Goal: Information Seeking & Learning: Find specific fact

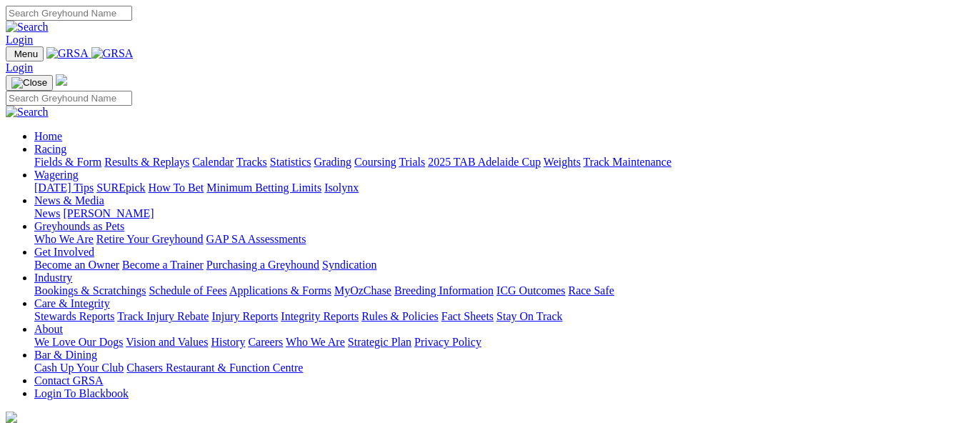
scroll to position [500, 0]
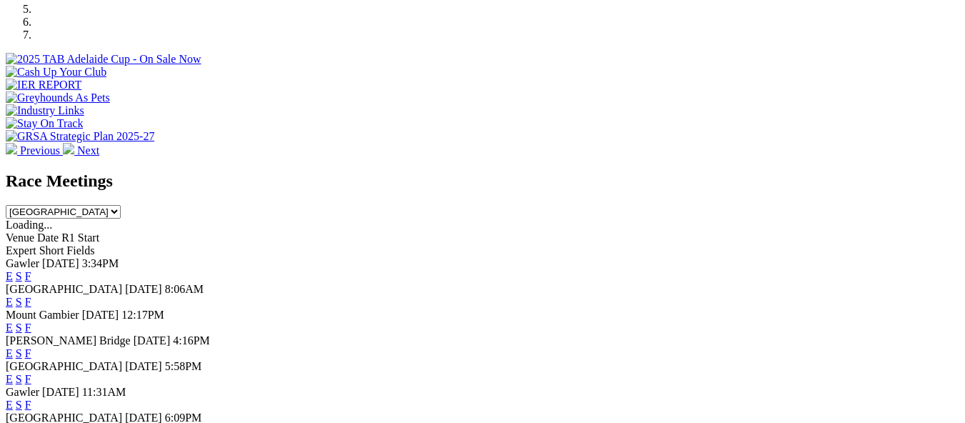
click at [31, 296] on link "F" at bounding box center [28, 302] width 6 height 12
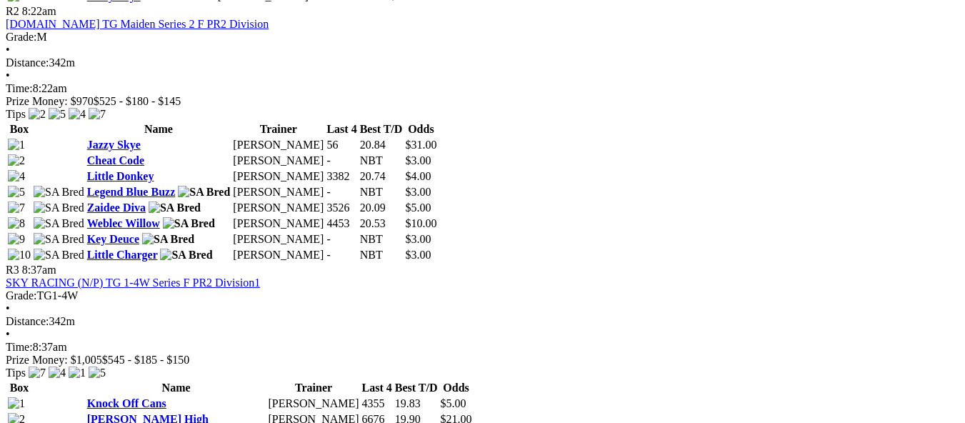
scroll to position [857, 0]
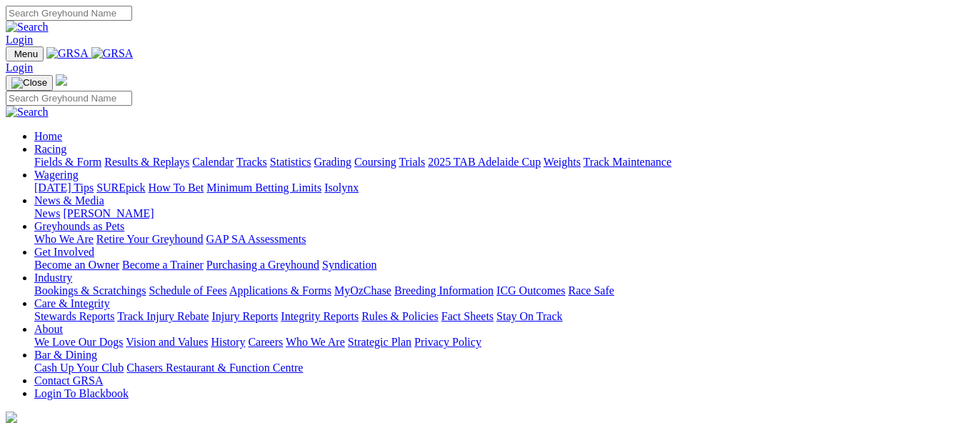
scroll to position [572, 0]
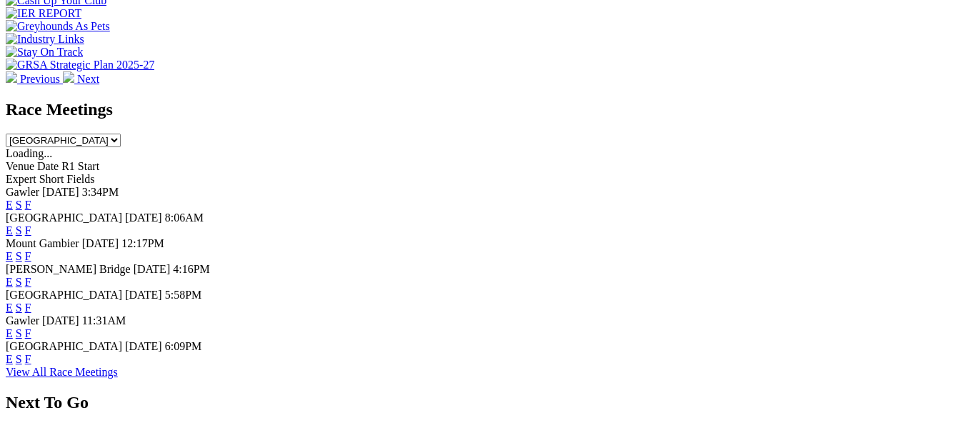
click at [31, 302] on link "F" at bounding box center [28, 308] width 6 height 12
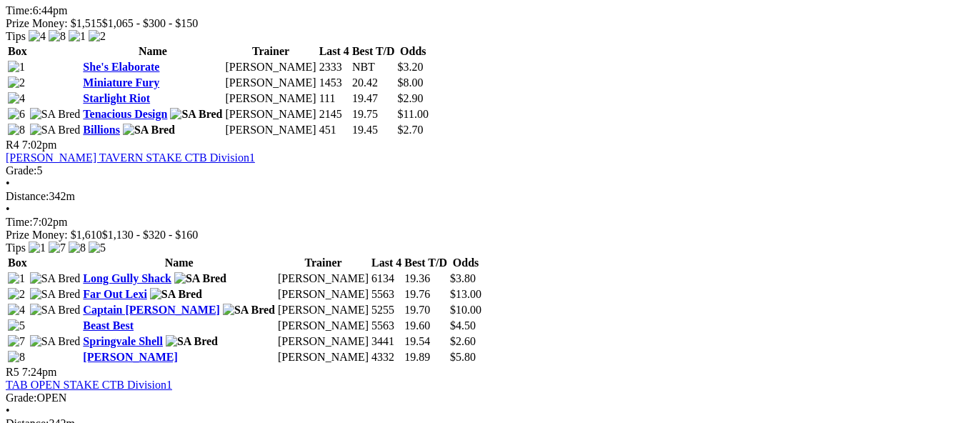
scroll to position [1286, 0]
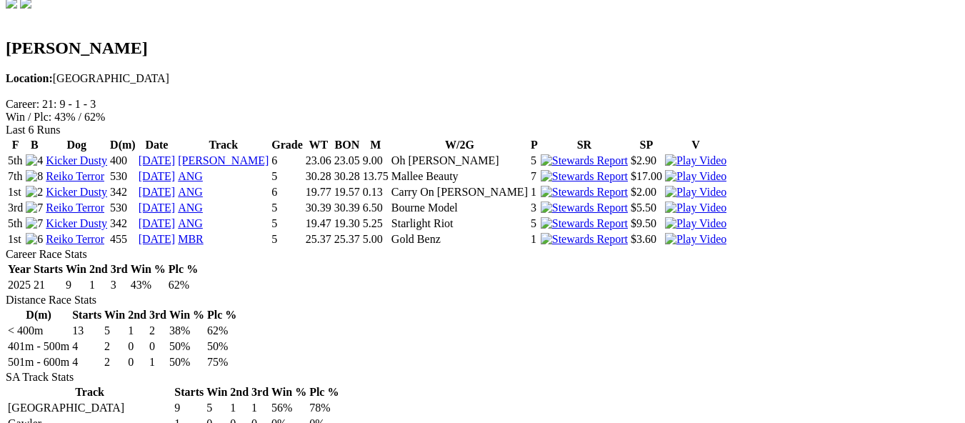
scroll to position [429, 0]
